Goal: Information Seeking & Learning: Learn about a topic

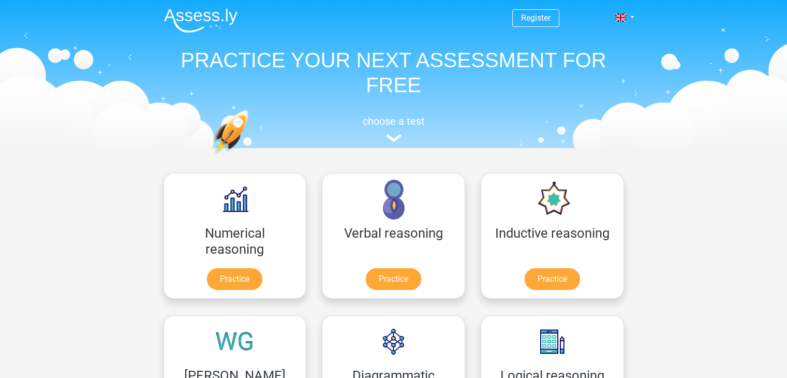
scroll to position [103, 0]
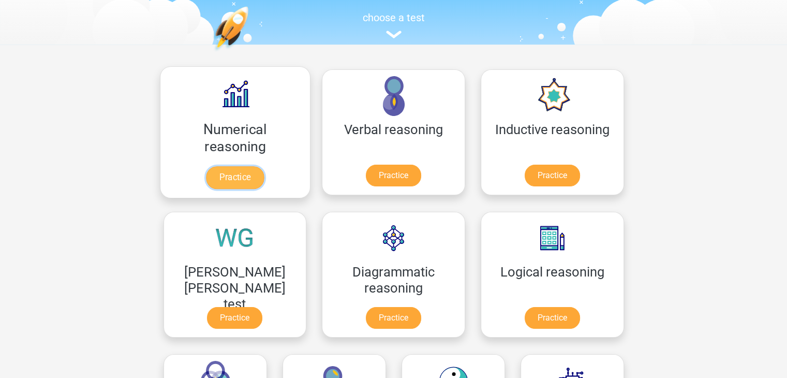
click at [206, 176] on link "Practice" at bounding box center [235, 177] width 58 height 23
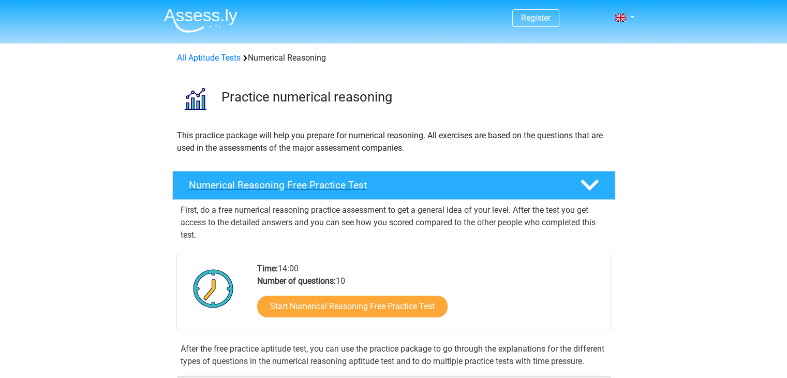
click at [342, 178] on div "Numerical Reasoning Free Practice Test" at bounding box center [393, 185] width 443 height 29
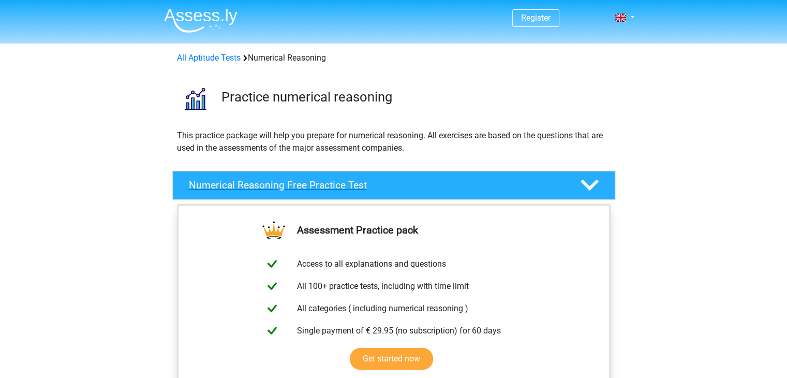
click at [342, 178] on div "Numerical Reasoning Free Practice Test" at bounding box center [393, 185] width 443 height 29
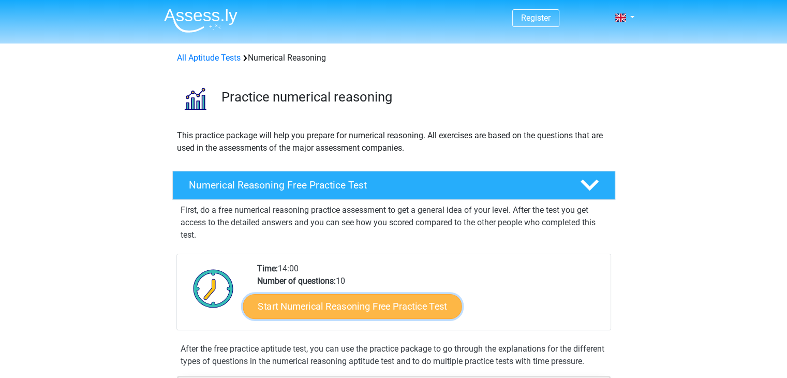
click at [330, 301] on link "Start Numerical Reasoning Free Practice Test" at bounding box center [352, 305] width 219 height 25
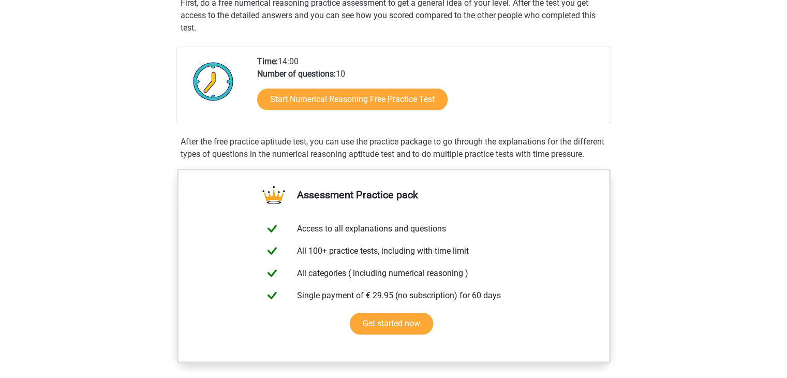
scroll to position [466, 0]
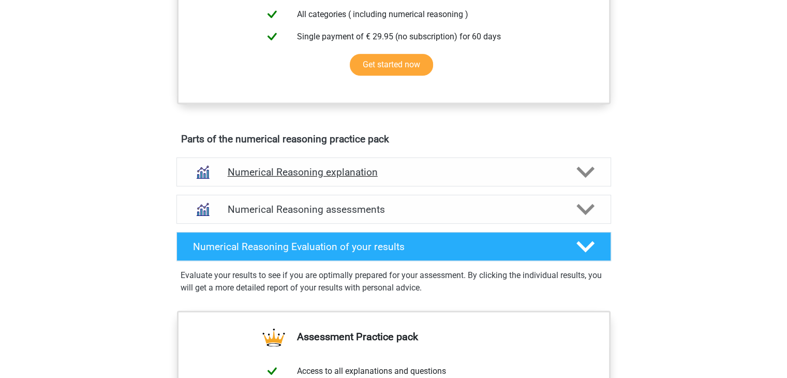
click at [385, 178] on h4 "Numerical Reasoning explanation" at bounding box center [394, 172] width 332 height 12
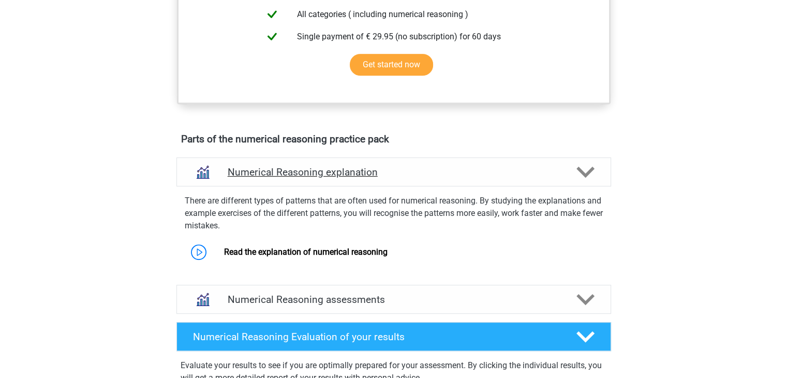
click at [385, 178] on h4 "Numerical Reasoning explanation" at bounding box center [394, 172] width 332 height 12
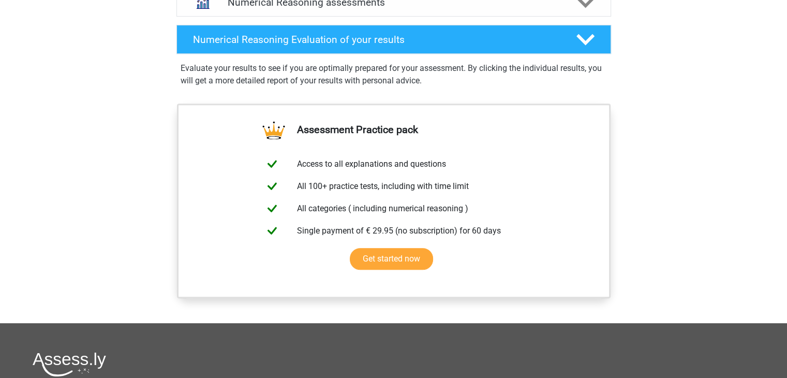
scroll to position [880, 0]
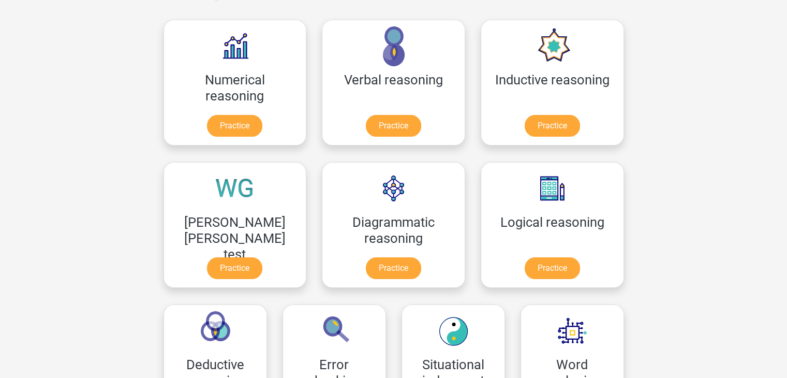
scroll to position [155, 0]
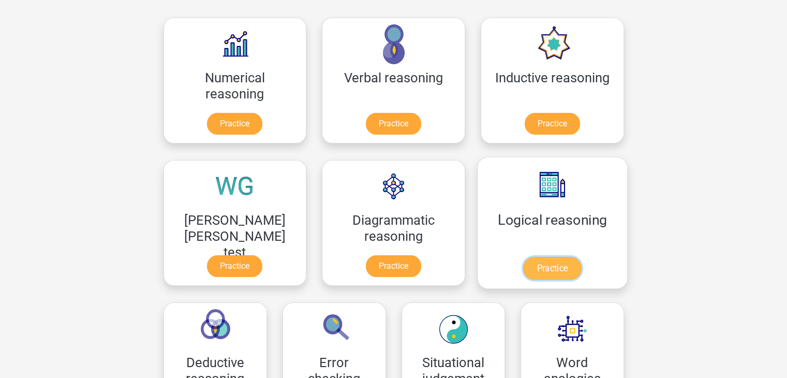
click at [523, 268] on link "Practice" at bounding box center [552, 268] width 58 height 23
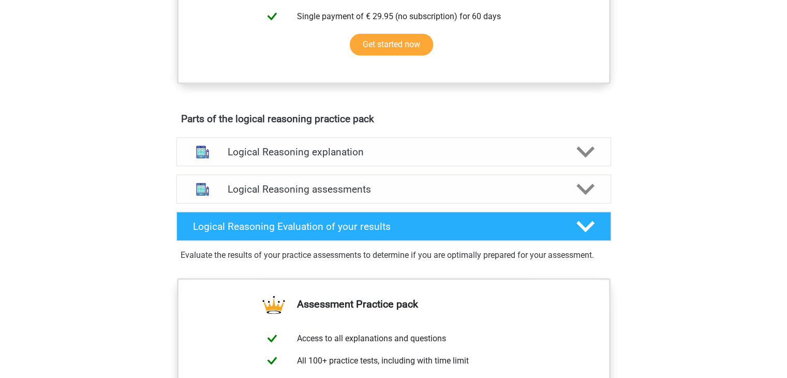
scroll to position [466, 0]
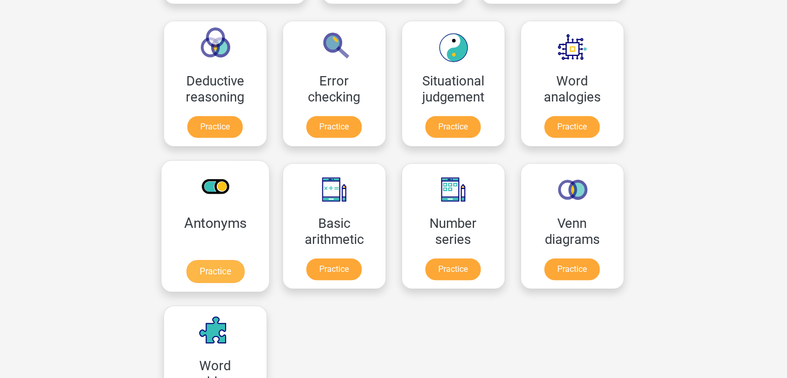
scroll to position [466, 0]
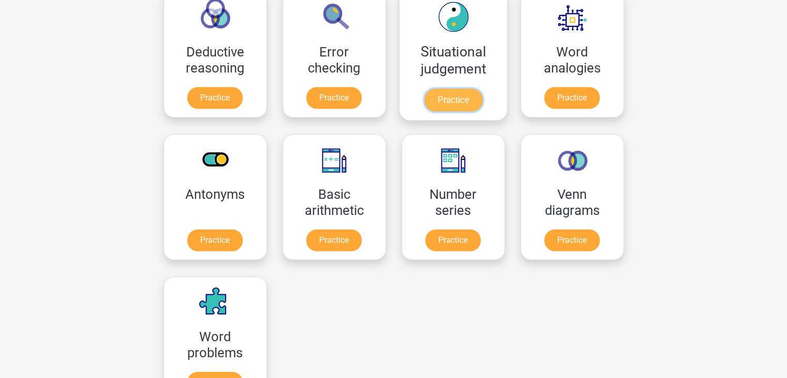
click at [424, 95] on link "Practice" at bounding box center [453, 99] width 58 height 23
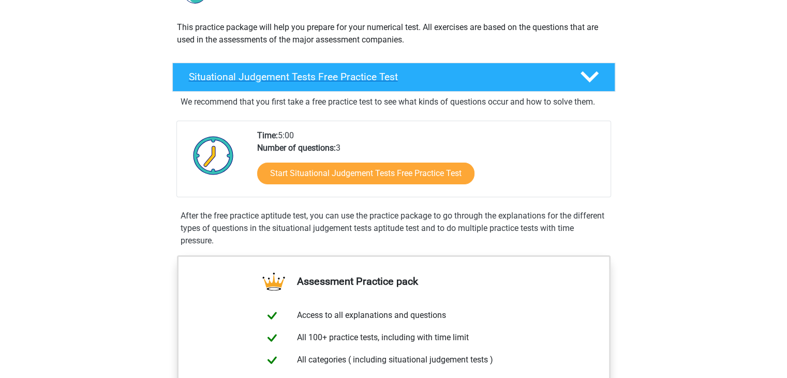
scroll to position [103, 0]
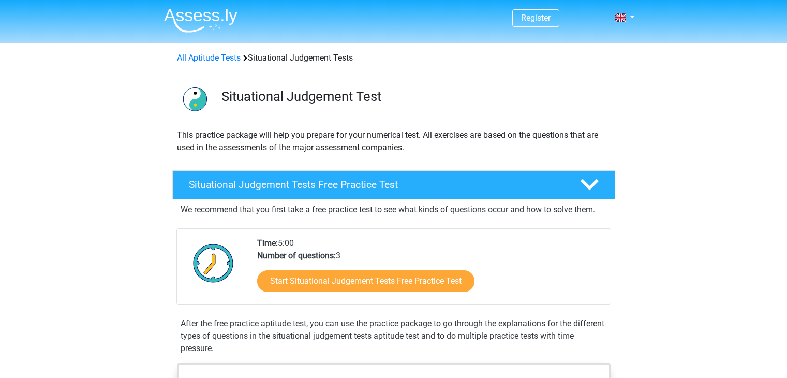
scroll to position [103, 0]
